Goal: Task Accomplishment & Management: Use online tool/utility

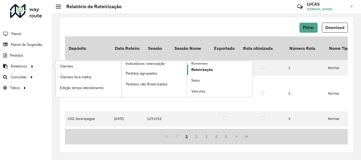
click at [219, 69] on link "Roteirização" at bounding box center [220, 70] width 66 height 11
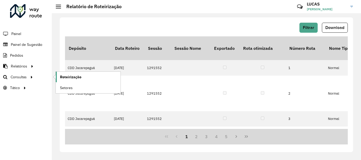
click at [68, 79] on span "Roteirização" at bounding box center [70, 78] width 21 height 6
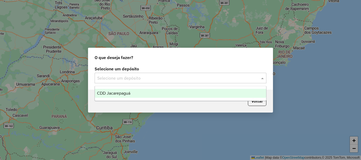
click at [114, 79] on input "text" at bounding box center [175, 78] width 156 height 6
click at [123, 94] on span "CDD Jacarepaguá" at bounding box center [113, 93] width 33 height 4
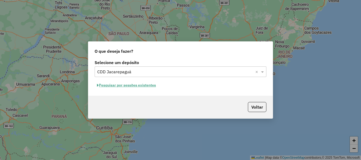
click at [140, 86] on button "Pesquisar por sessões existentes" at bounding box center [127, 85] width 64 height 8
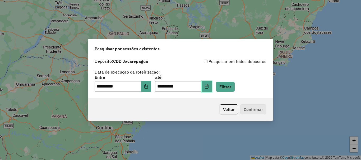
click at [209, 87] on icon "Choose Date" at bounding box center [207, 87] width 4 height 4
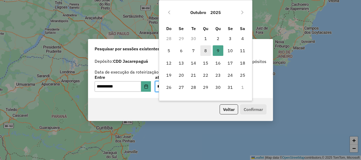
click at [201, 52] on span "8" at bounding box center [205, 50] width 11 height 11
type input "**********"
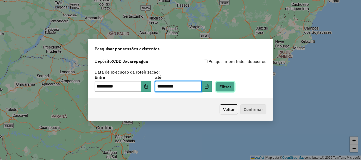
click at [235, 86] on button "Filtrar" at bounding box center [225, 87] width 19 height 10
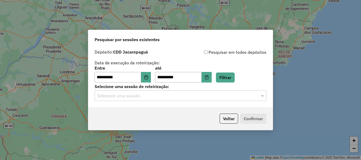
click at [185, 97] on input "text" at bounding box center [175, 96] width 156 height 6
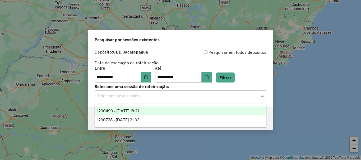
click at [139, 112] on span "1290490 - 08/10/2025 18:21" at bounding box center [118, 111] width 42 height 4
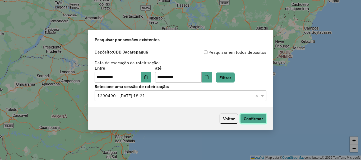
click at [252, 121] on button "Confirmar" at bounding box center [253, 119] width 26 height 10
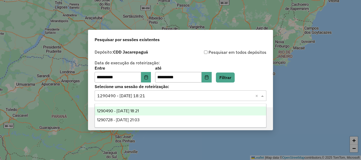
click at [187, 98] on input "text" at bounding box center [175, 96] width 156 height 6
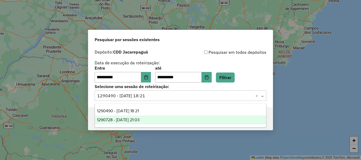
click at [167, 120] on div "1290728 - 08/10/2025 21:03" at bounding box center [180, 120] width 171 height 9
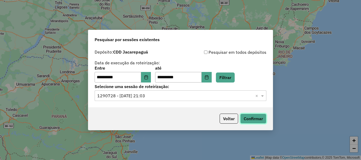
click at [260, 117] on button "Confirmar" at bounding box center [253, 119] width 26 height 10
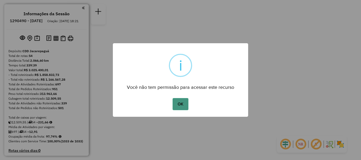
click at [178, 105] on button "OK" at bounding box center [181, 104] width 16 height 12
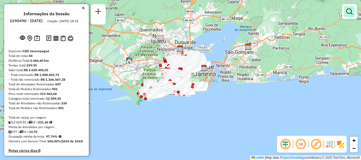
click at [351, 14] on em at bounding box center [349, 11] width 6 height 6
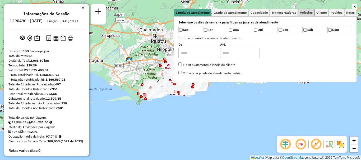
click at [305, 13] on span "Veículos" at bounding box center [306, 12] width 13 height 3
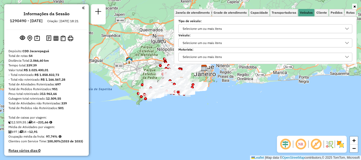
click at [203, 44] on div "Selecione um ou mais itens" at bounding box center [202, 43] width 43 height 8
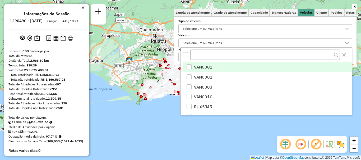
scroll to position [3, 18]
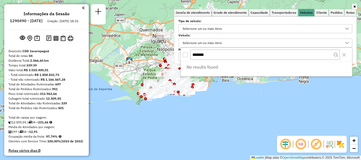
type input "*******"
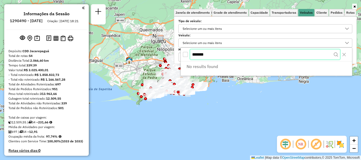
drag, startPoint x: 226, startPoint y: 54, endPoint x: 177, endPoint y: 56, distance: 48.2
click at [177, 56] on body "Aguarde... Pop-up bloqueado! Seu navegador bloqueou automáticamente a abertura …" at bounding box center [180, 80] width 361 height 160
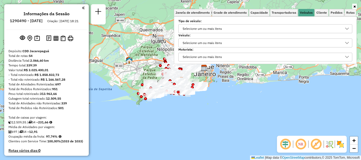
click at [202, 42] on div "Selecione um ou mais itens" at bounding box center [202, 43] width 43 height 8
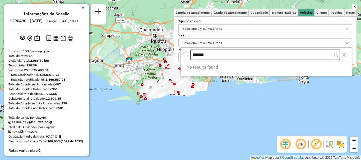
drag, startPoint x: 212, startPoint y: 55, endPoint x: 193, endPoint y: 56, distance: 19.4
click at [193, 56] on input "*******" at bounding box center [265, 55] width 150 height 11
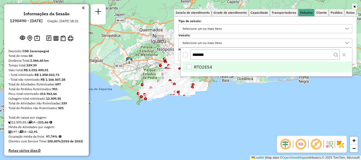
type input "*******"
click at [205, 65] on span "RTO2E54" at bounding box center [203, 67] width 18 height 6
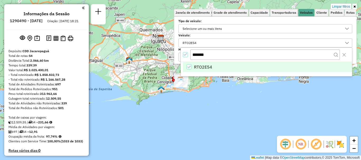
click at [353, 4] on link at bounding box center [354, 7] width 4 height 6
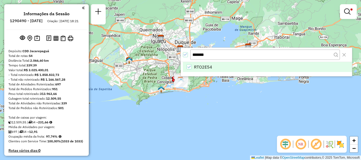
click at [201, 95] on div "Limpar filtros Janela de atendimento Grade de atendimento Capacidade Transporta…" at bounding box center [180, 80] width 361 height 160
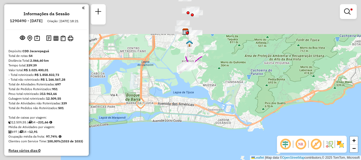
drag, startPoint x: 153, startPoint y: 56, endPoint x: 245, endPoint y: 128, distance: 116.6
click at [245, 128] on div "Limpar filtros Janela de atendimento Grade de atendimento Capacidade Transporta…" at bounding box center [180, 80] width 361 height 160
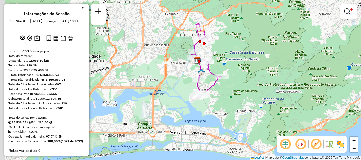
drag, startPoint x: 229, startPoint y: 98, endPoint x: 241, endPoint y: 126, distance: 30.9
click at [241, 126] on div "Limpar filtros Janela de atendimento Grade de atendimento Capacidade Transporta…" at bounding box center [180, 80] width 361 height 160
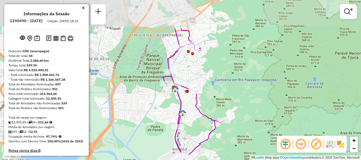
drag, startPoint x: 222, startPoint y: 36, endPoint x: 241, endPoint y: 80, distance: 48.3
click at [241, 80] on div "Limpar filtros Janela de atendimento Grade de atendimento Capacidade Transporta…" at bounding box center [180, 80] width 361 height 160
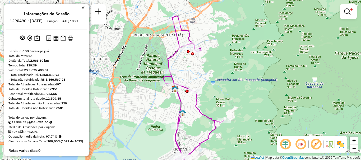
click at [342, 145] on img at bounding box center [340, 144] width 8 height 8
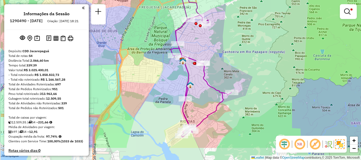
drag, startPoint x: 239, startPoint y: 79, endPoint x: 245, endPoint y: 52, distance: 27.8
click at [245, 52] on div "Limpar filtros Janela de atendimento Grade de atendimento Capacidade Transporta…" at bounding box center [180, 80] width 361 height 160
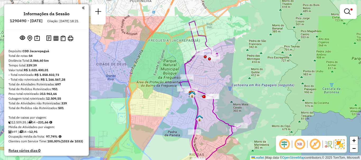
drag, startPoint x: 238, startPoint y: 50, endPoint x: 245, endPoint y: 82, distance: 32.9
click at [245, 82] on div "Limpar filtros Janela de atendimento Grade de atendimento Capacidade Transporta…" at bounding box center [180, 80] width 361 height 160
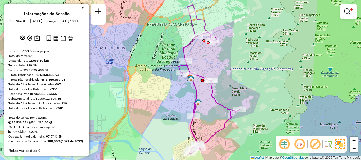
drag, startPoint x: 244, startPoint y: 77, endPoint x: 242, endPoint y: 61, distance: 16.2
click at [242, 61] on div "Limpar filtros Janela de atendimento Grade de atendimento Capacidade Transporta…" at bounding box center [180, 80] width 361 height 160
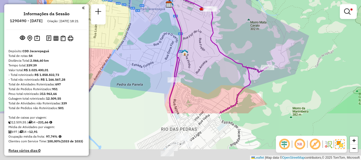
drag, startPoint x: 214, startPoint y: 105, endPoint x: 240, endPoint y: 41, distance: 68.4
click at [243, 38] on div "Limpar filtros Janela de atendimento Grade de atendimento Capacidade Transporta…" at bounding box center [180, 80] width 361 height 160
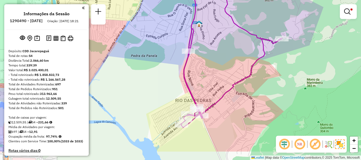
drag, startPoint x: 210, startPoint y: 98, endPoint x: 223, endPoint y: 74, distance: 27.4
click at [223, 74] on div "Limpar filtros Janela de atendimento Grade de atendimento Capacidade Transporta…" at bounding box center [180, 80] width 361 height 160
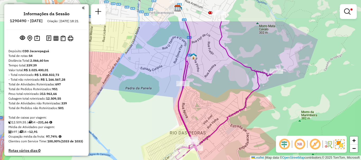
drag, startPoint x: 210, startPoint y: 92, endPoint x: 209, endPoint y: 125, distance: 32.8
click at [209, 126] on div "Limpar filtros Janela de atendimento Grade de atendimento Capacidade Transporta…" at bounding box center [180, 80] width 361 height 160
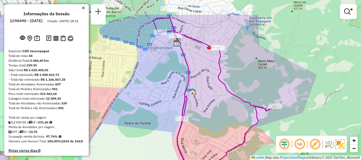
click at [210, 129] on div "Limpar filtros Janela de atendimento Grade de atendimento Capacidade Transporta…" at bounding box center [180, 80] width 361 height 160
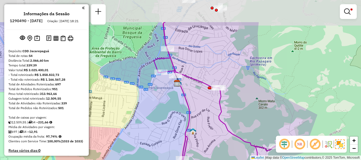
drag, startPoint x: 212, startPoint y: 93, endPoint x: 213, endPoint y: 131, distance: 37.8
click at [213, 131] on div "Limpar filtros Janela de atendimento Grade de atendimento Capacidade Transporta…" at bounding box center [180, 80] width 361 height 160
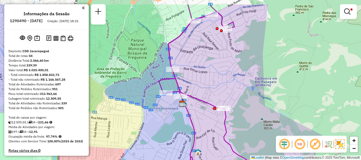
drag, startPoint x: 214, startPoint y: 117, endPoint x: 215, endPoint y: 123, distance: 6.6
click at [217, 131] on div "Limpar filtros Janela de atendimento Grade de atendimento Capacidade Transporta…" at bounding box center [180, 80] width 361 height 160
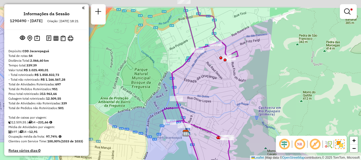
drag, startPoint x: 210, startPoint y: 87, endPoint x: 214, endPoint y: 110, distance: 23.0
click at [214, 110] on div "Limpar filtros Janela de atendimento Grade de atendimento Capacidade Transporta…" at bounding box center [180, 80] width 361 height 160
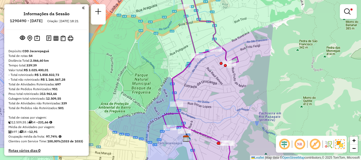
drag, startPoint x: 215, startPoint y: 106, endPoint x: 215, endPoint y: 113, distance: 6.9
click at [215, 113] on div "Limpar filtros Janela de atendimento Grade de atendimento Capacidade Transporta…" at bounding box center [180, 80] width 361 height 160
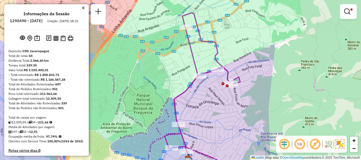
drag, startPoint x: 215, startPoint y: 90, endPoint x: 217, endPoint y: 104, distance: 13.6
click at [217, 104] on div "Limpar filtros Janela de atendimento Grade de atendimento Capacidade Transporta…" at bounding box center [180, 80] width 361 height 160
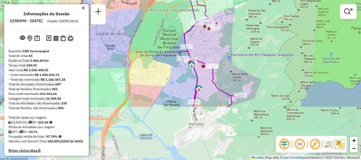
drag, startPoint x: 220, startPoint y: 108, endPoint x: 210, endPoint y: 41, distance: 68.2
click at [210, 41] on div "Limpar filtros Janela de atendimento Grade de atendimento Capacidade Transporta…" at bounding box center [180, 80] width 361 height 160
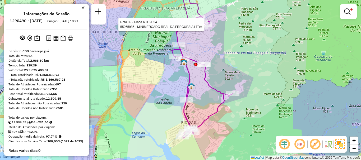
drag, startPoint x: 230, startPoint y: 60, endPoint x: 223, endPoint y: 61, distance: 7.2
click at [223, 61] on div "Rota 39 - Placa RTO2E54 55065986 - MINIMERCADO REAL DA FREGUESIA LTDA Rota 39 -…" at bounding box center [180, 80] width 361 height 160
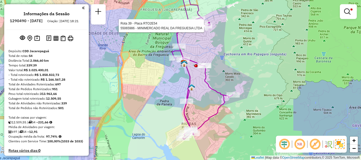
click at [238, 55] on div "Rota 39 - Placa RTO2E54 55065986 - MINIMERCADO REAL DA FREGUESIA LTDA Rota 39 -…" at bounding box center [180, 80] width 361 height 160
